Goal: Navigation & Orientation: Find specific page/section

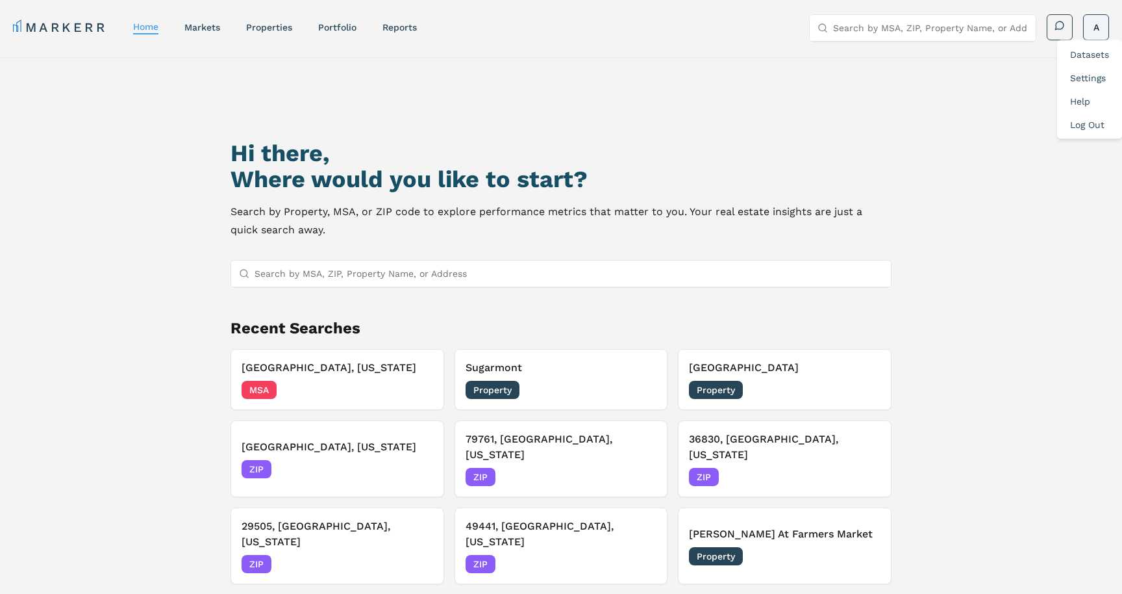
click at [1098, 25] on html "MARKERR home markets properties Portfolio reports Search by MSA, ZIP, Property …" at bounding box center [561, 352] width 1122 height 705
click at [268, 29] on html "MARKERR home markets properties Portfolio reports Search by MSA, ZIP, Property …" at bounding box center [561, 352] width 1122 height 705
click at [264, 29] on link "properties" at bounding box center [269, 27] width 46 height 10
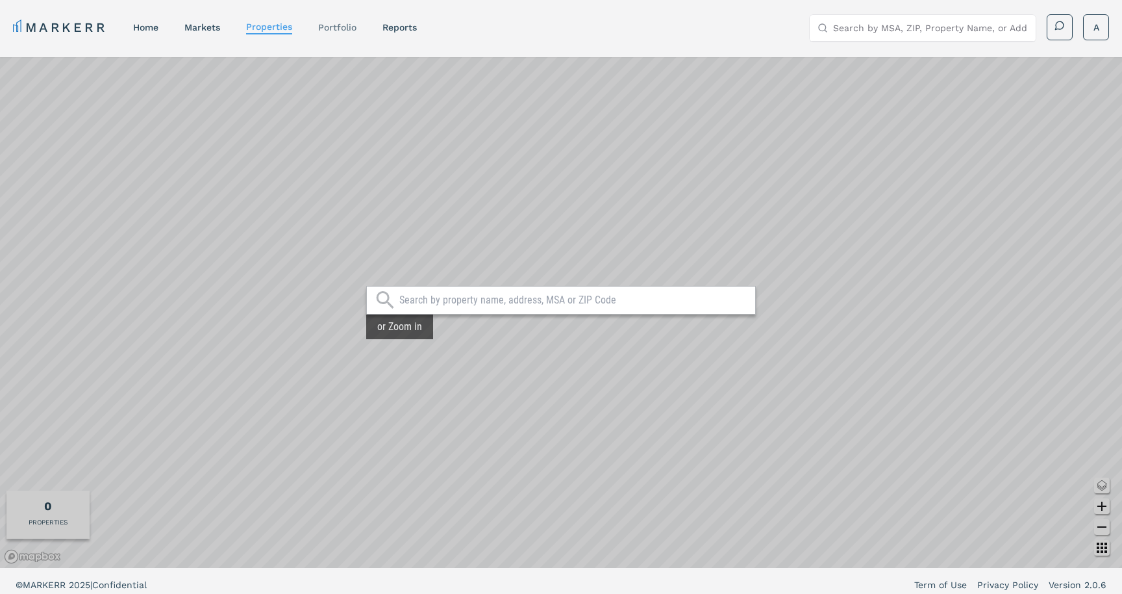
click at [333, 29] on link "Portfolio" at bounding box center [337, 27] width 38 height 10
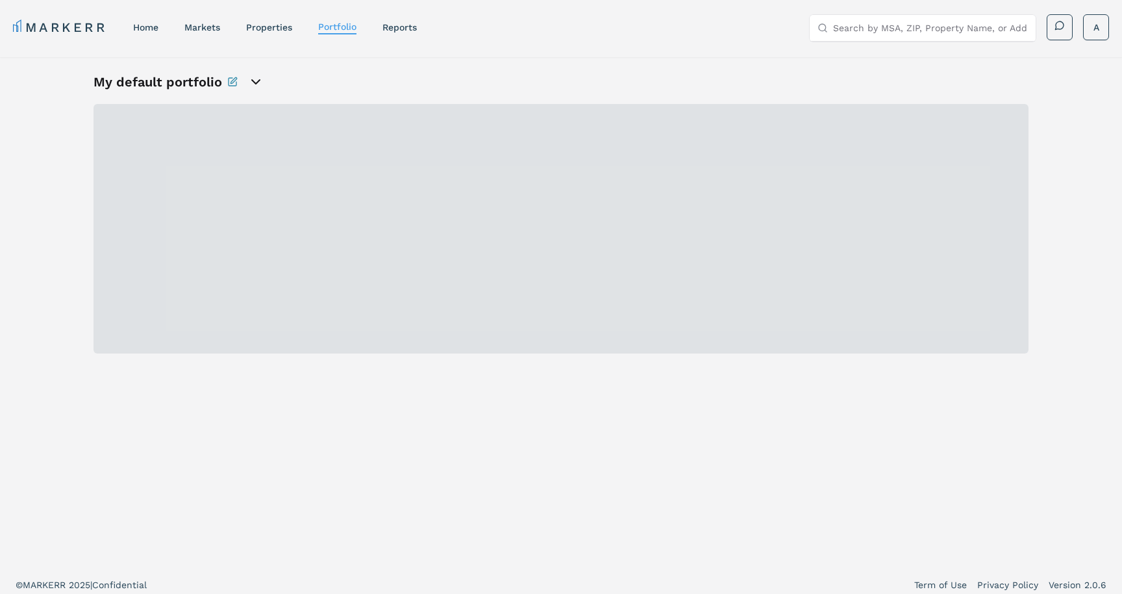
click at [252, 80] on icon "open portfolio options" at bounding box center [256, 82] width 8 height 4
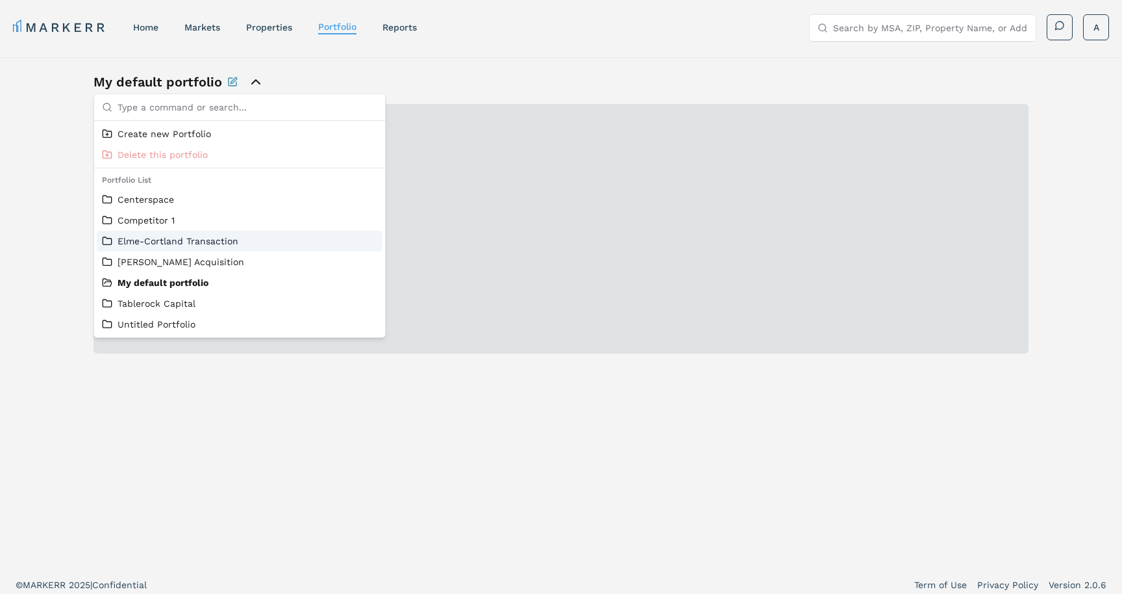
click at [145, 235] on link "Elme-Cortland Transaction" at bounding box center [239, 240] width 275 height 13
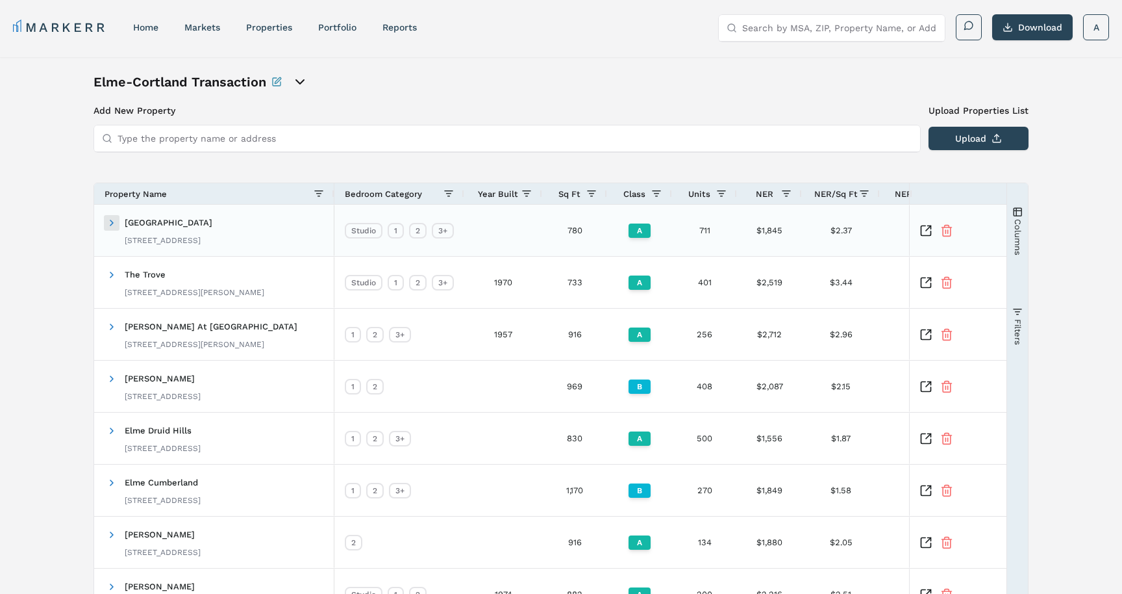
click at [112, 221] on span at bounding box center [112, 223] width 10 height 10
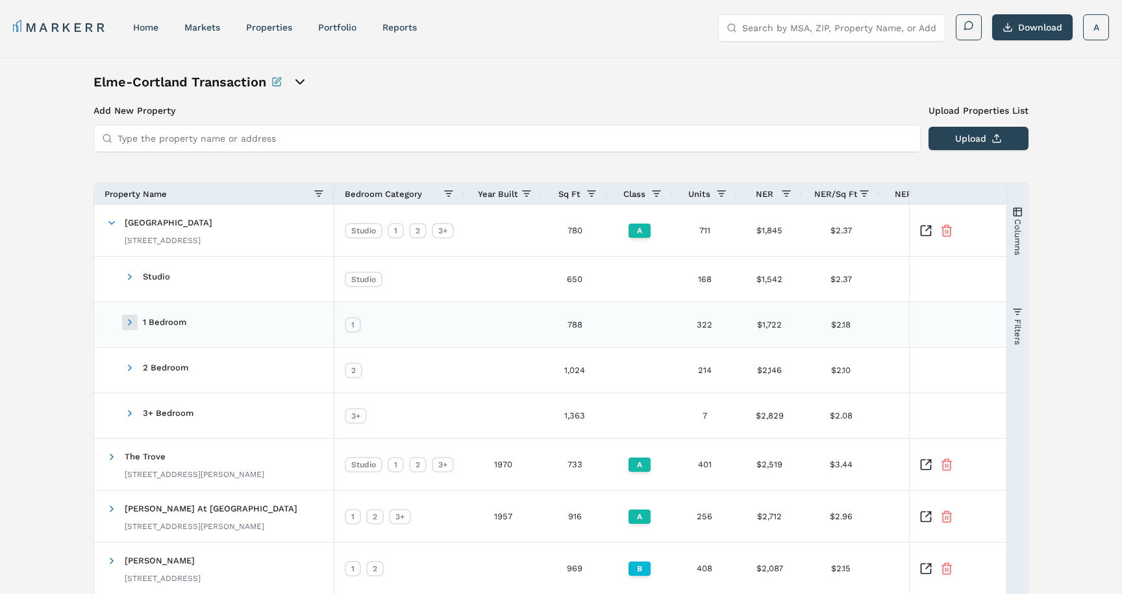
click at [127, 317] on span at bounding box center [130, 322] width 10 height 10
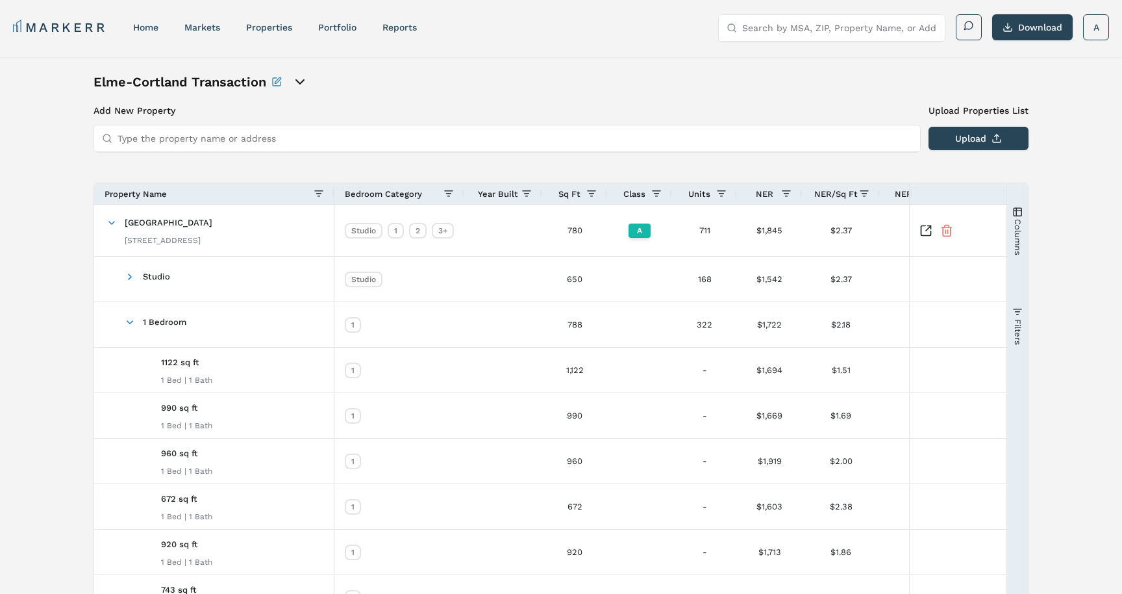
click at [1026, 223] on button "Columns" at bounding box center [1017, 231] width 21 height 94
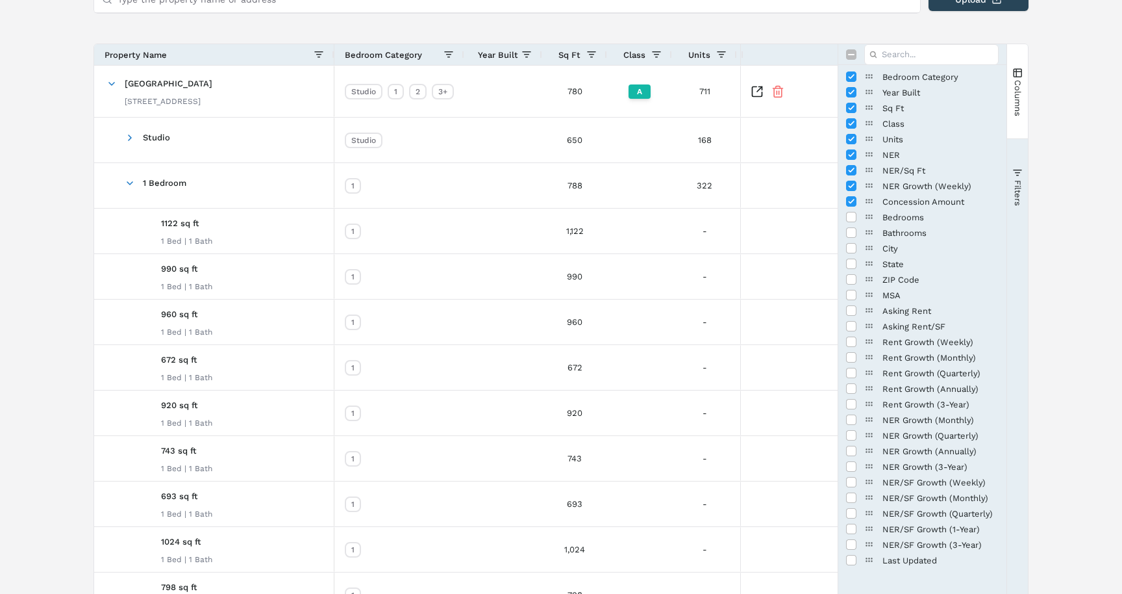
scroll to position [137, 0]
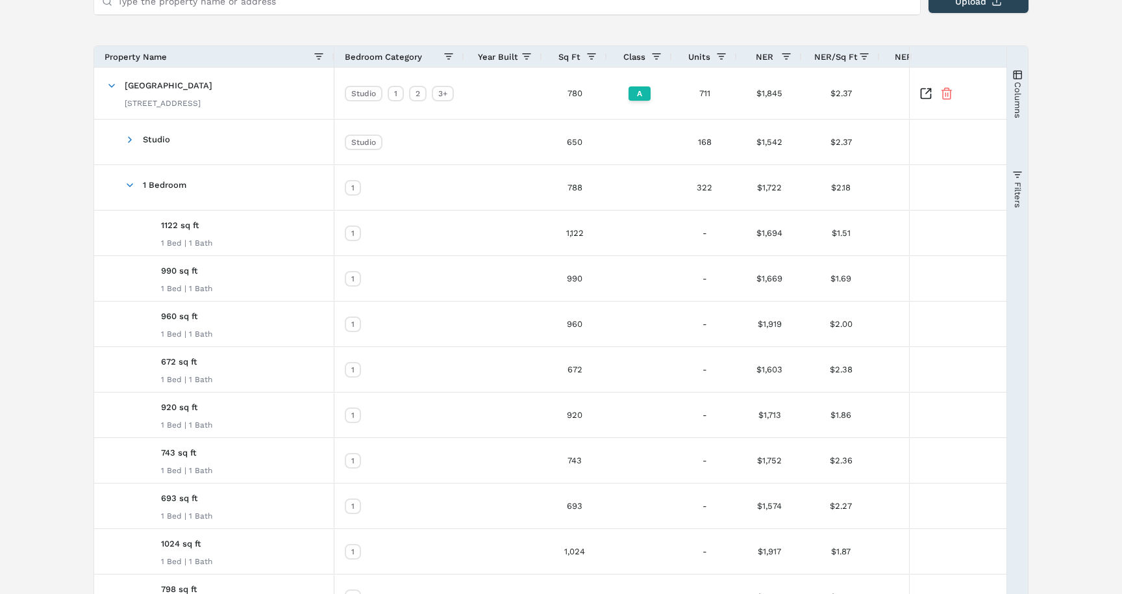
click at [1022, 102] on span "Columns" at bounding box center [1017, 99] width 10 height 36
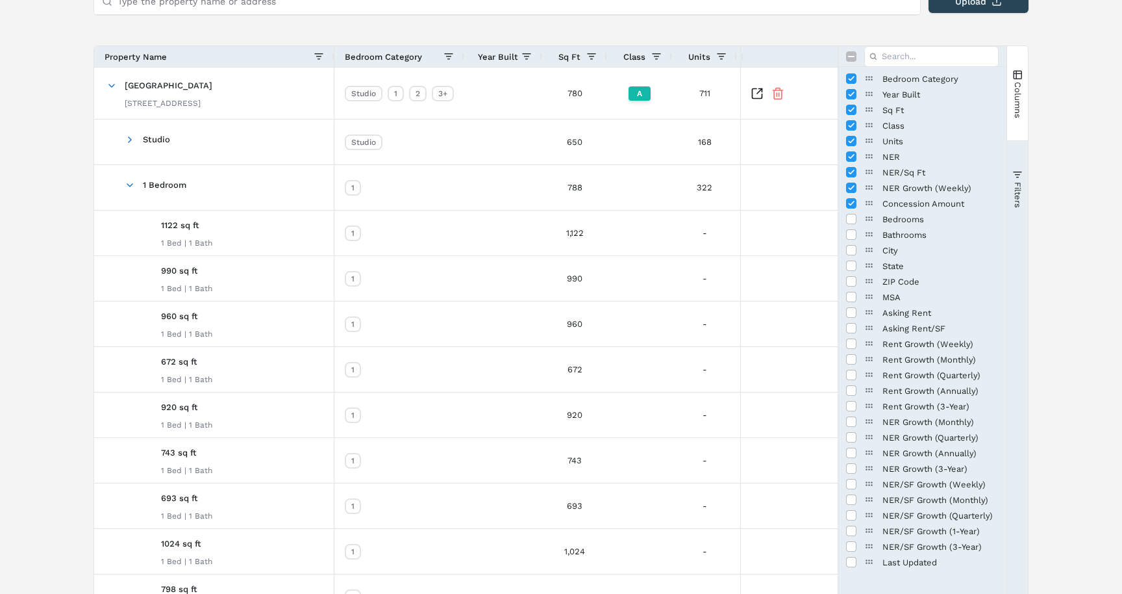
click at [1023, 181] on button "Filters" at bounding box center [1017, 189] width 21 height 94
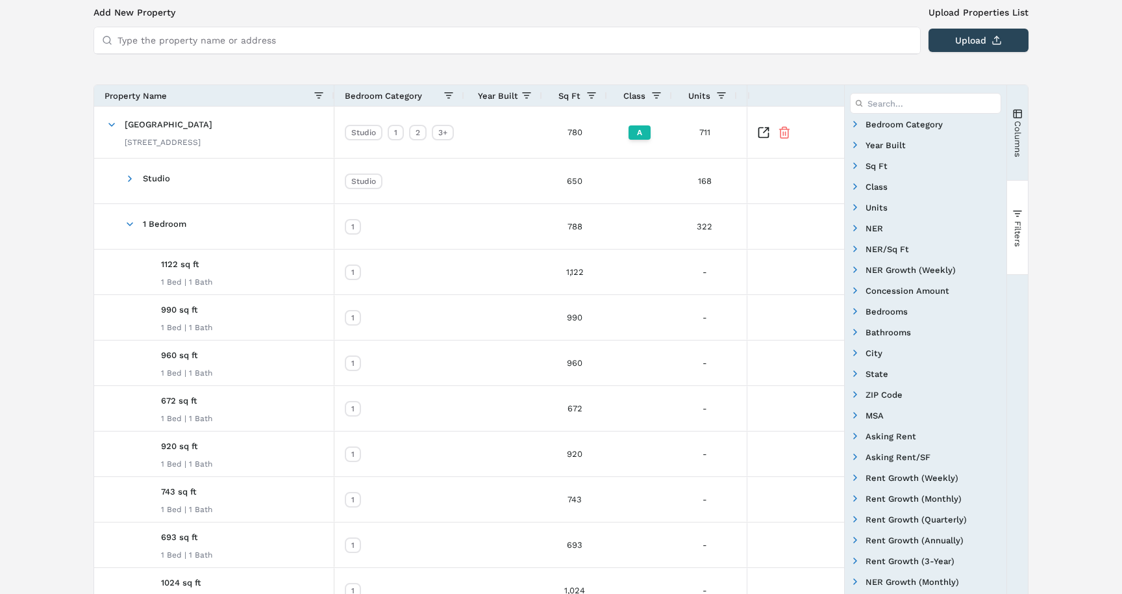
scroll to position [0, 0]
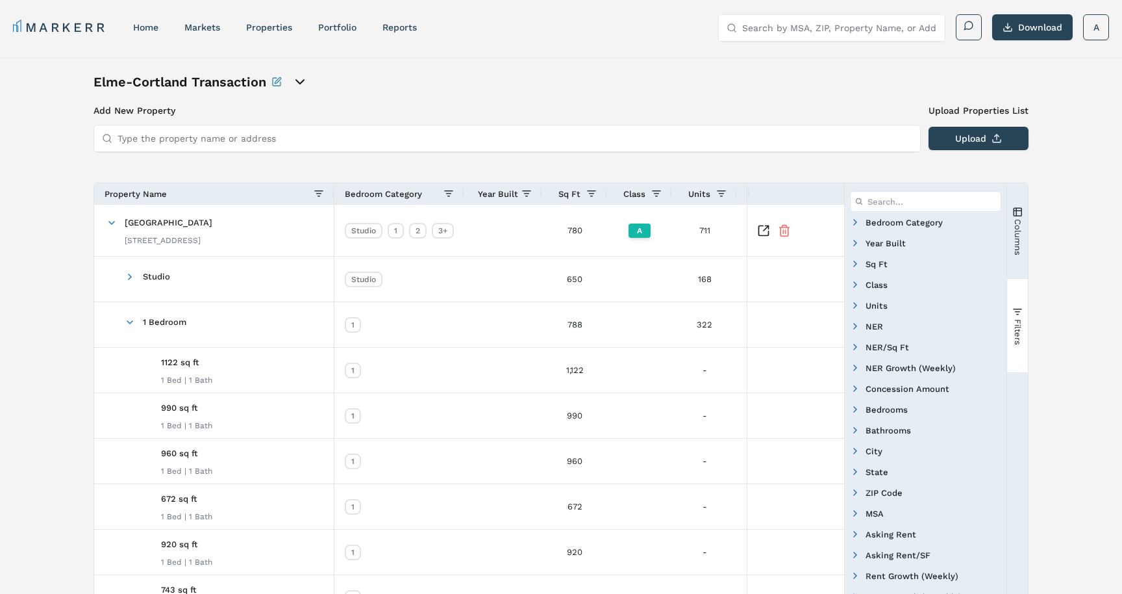
click at [1016, 214] on span "button" at bounding box center [1017, 212] width 10 height 10
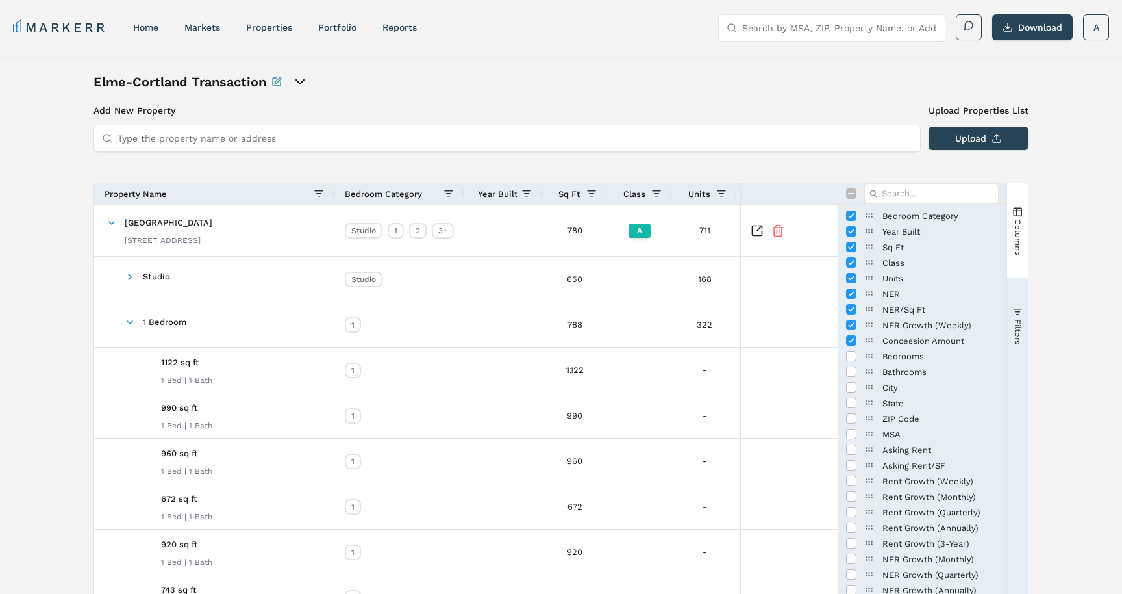
click at [73, 27] on link "MARKERR" at bounding box center [60, 27] width 94 height 18
